Goal: Find specific page/section: Find specific page/section

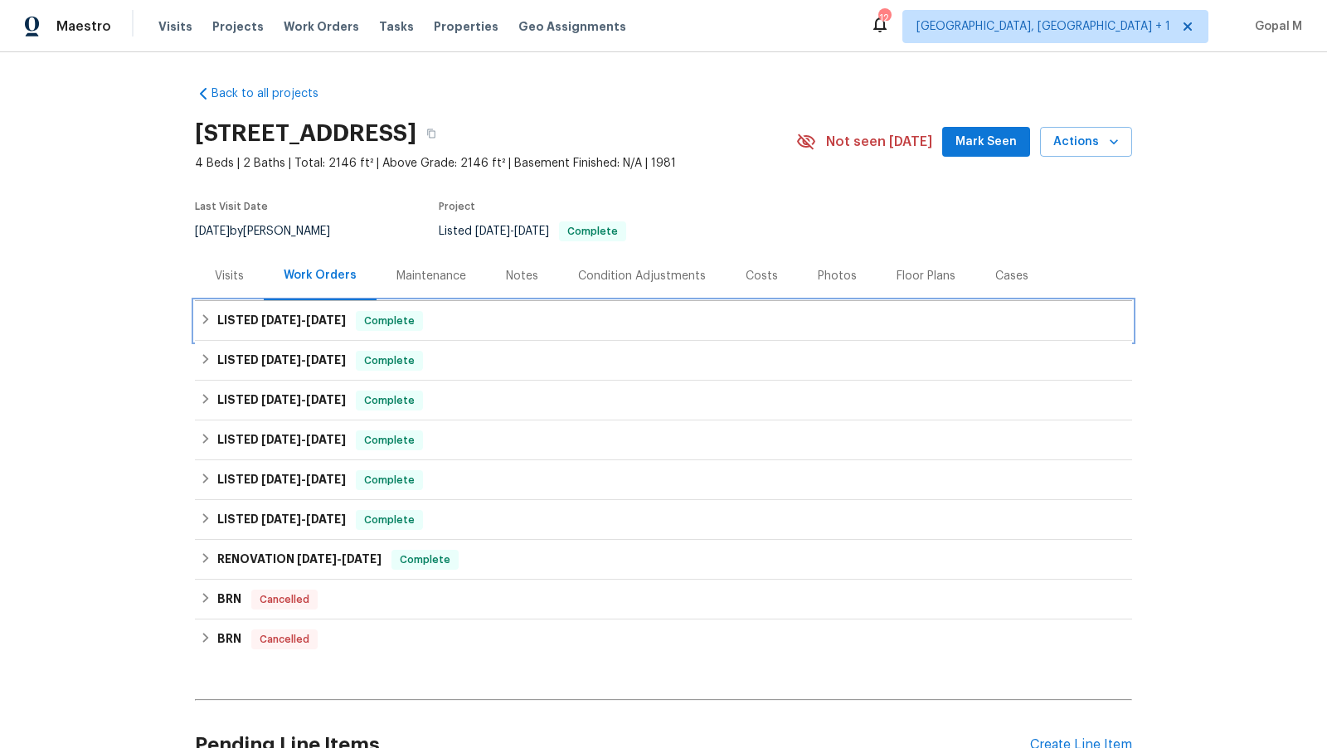
click at [346, 326] on h6 "LISTED [DATE] - [DATE]" at bounding box center [281, 321] width 129 height 20
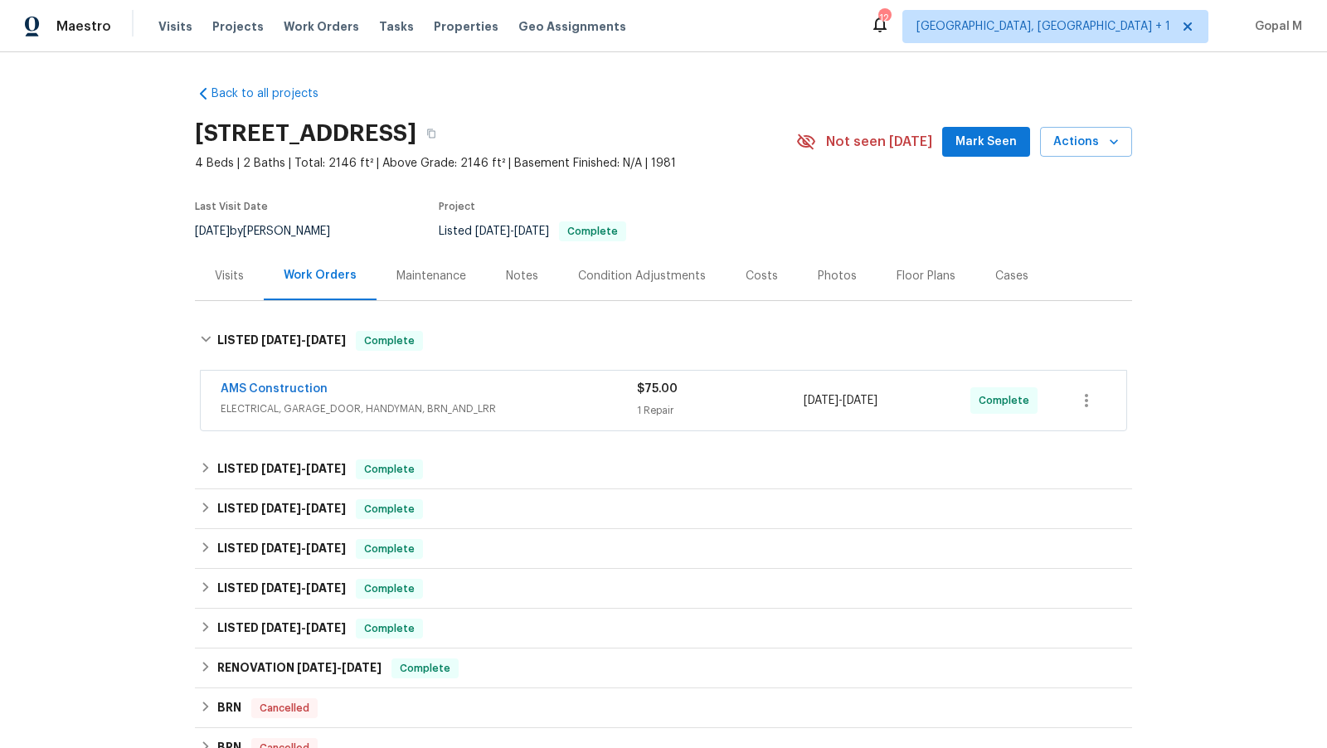
click at [537, 413] on span "ELECTRICAL, GARAGE_DOOR, HANDYMAN, BRN_AND_LRR" at bounding box center [429, 409] width 416 height 17
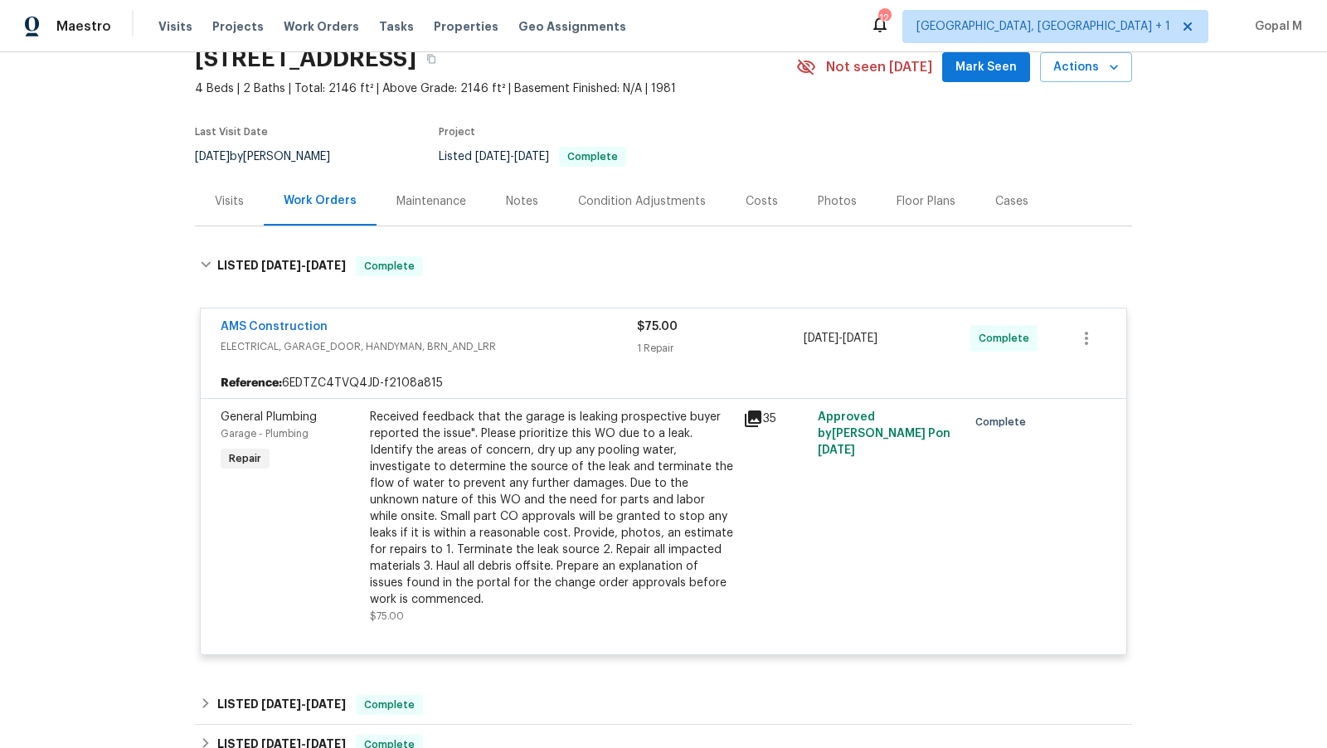
scroll to position [102, 0]
